Goal: Find specific page/section: Find specific page/section

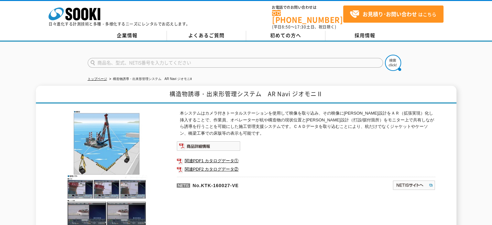
click at [139, 60] on input "text" at bounding box center [235, 63] width 295 height 10
type input "スカイウォッチ"
click at [385, 55] on button at bounding box center [393, 63] width 16 height 16
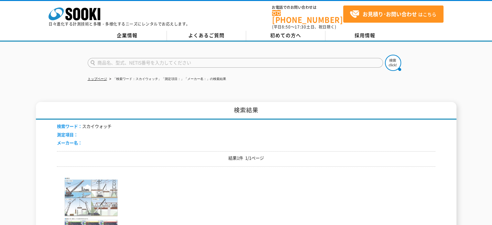
scroll to position [43, 0]
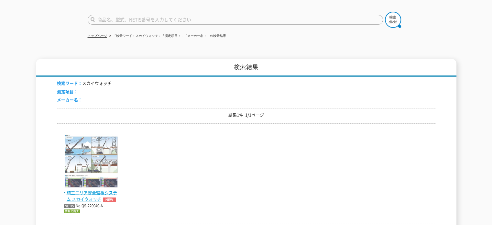
click at [95, 165] on img at bounding box center [91, 161] width 55 height 55
